Goal: Find specific page/section: Find specific page/section

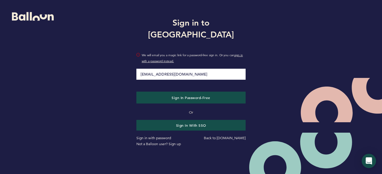
type input "[EMAIL_ADDRESS][DOMAIN_NAME]"
click at [136, 92] on button "Sign in Password-Free" at bounding box center [190, 98] width 109 height 12
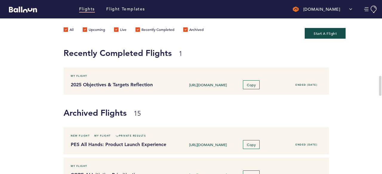
scroll to position [149, 0]
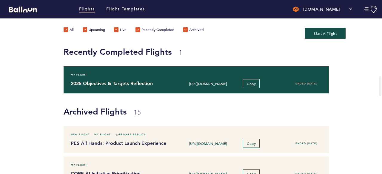
click at [149, 83] on h4 "2025 Objectives & Targets Reflection" at bounding box center [120, 83] width 99 height 7
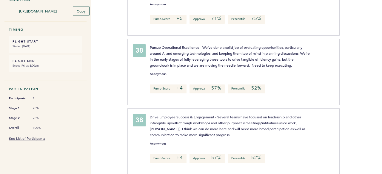
scroll to position [149, 0]
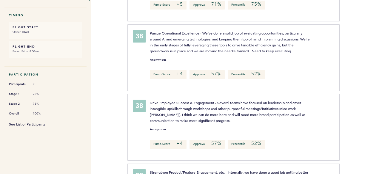
click at [42, 122] on link "See List of Participants" at bounding box center [27, 124] width 36 height 5
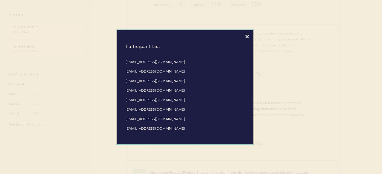
click at [247, 38] on icon at bounding box center [247, 37] width 4 height 4
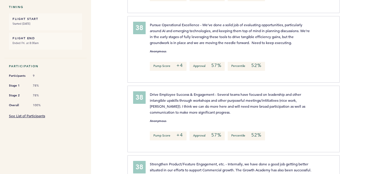
scroll to position [209, 0]
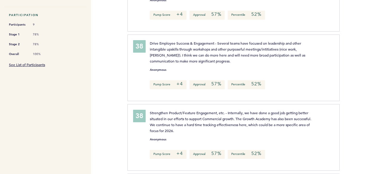
click at [123, 44] on div "Flights Flight Templates Alarm.com Segments aruud@alarm.com Team Domain: alarmc…" at bounding box center [191, 87] width 382 height 174
